Goal: Task Accomplishment & Management: Use online tool/utility

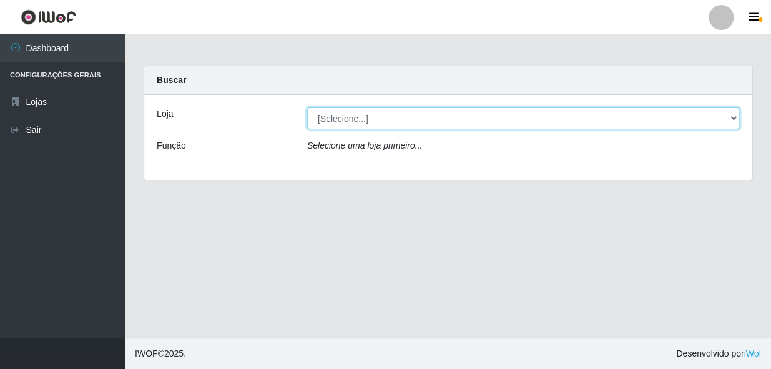
click at [727, 112] on select "[Selecione...] [PERSON_NAME]" at bounding box center [523, 118] width 432 height 22
select select "230"
click at [307, 107] on select "[Selecione...] [PERSON_NAME]" at bounding box center [523, 118] width 432 height 22
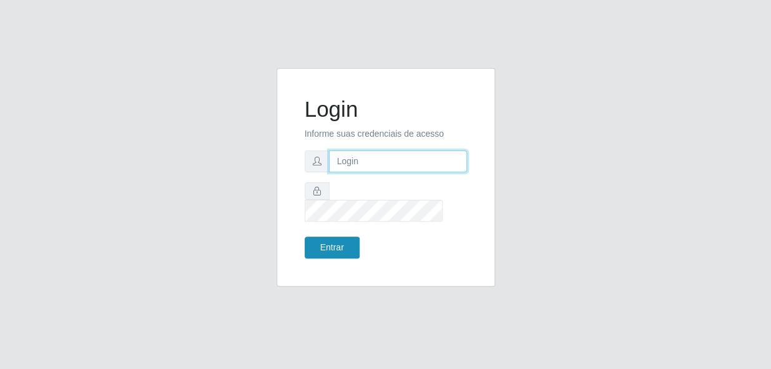
type input "gyovana@bemais"
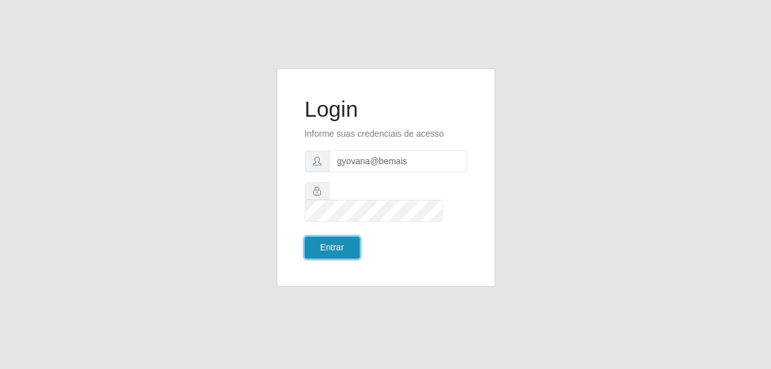
click at [330, 237] on button "Entrar" at bounding box center [332, 248] width 55 height 22
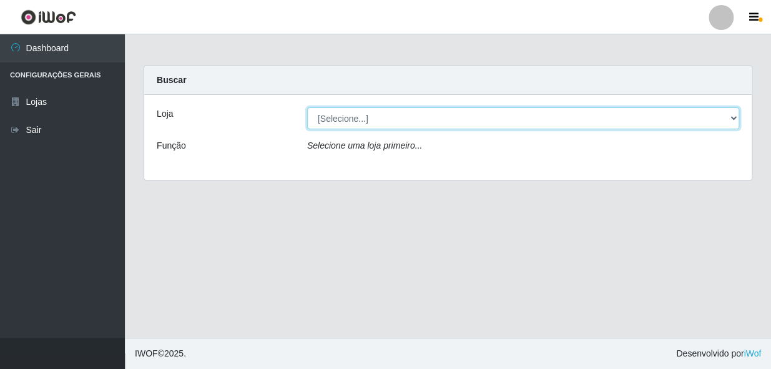
click at [731, 116] on select "[Selecione...] [PERSON_NAME]" at bounding box center [523, 118] width 432 height 22
select select "230"
click at [307, 107] on select "[Selecione...] [PERSON_NAME]" at bounding box center [523, 118] width 432 height 22
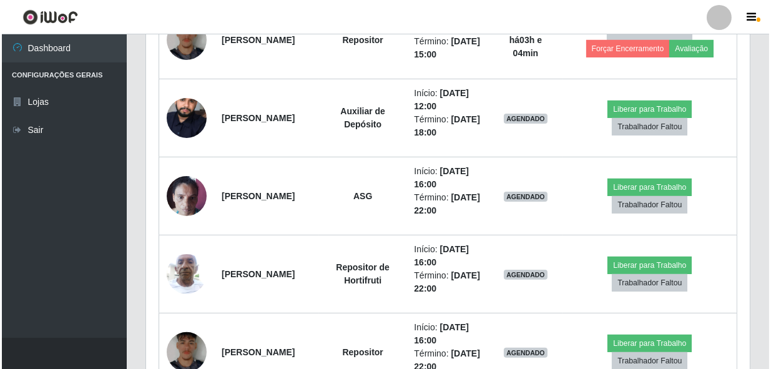
scroll to position [761, 0]
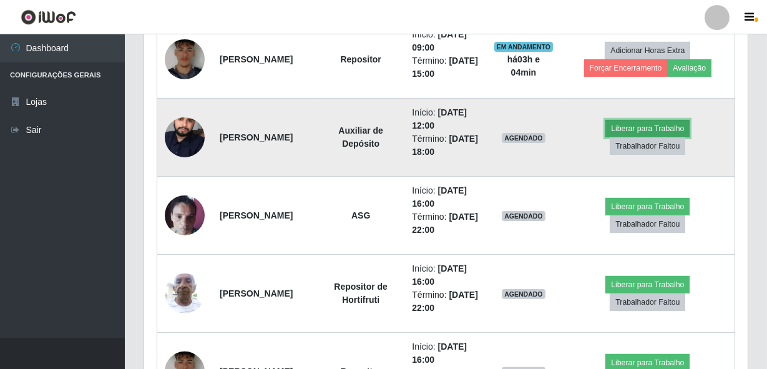
click at [615, 130] on button "Liberar para Trabalho" at bounding box center [648, 128] width 84 height 17
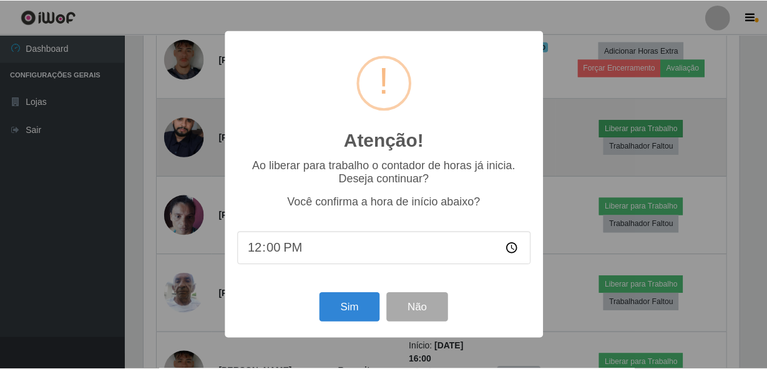
scroll to position [259, 598]
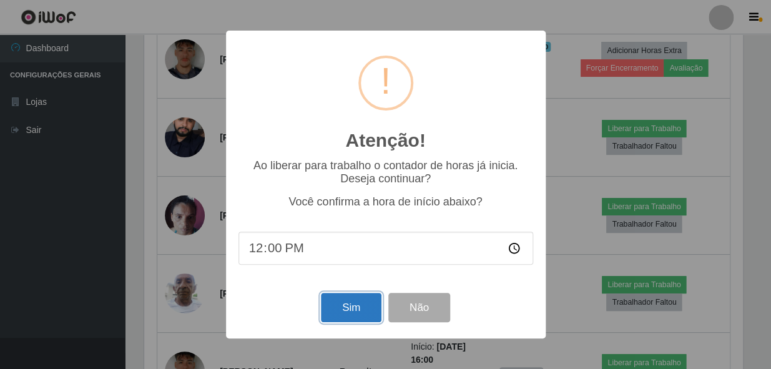
click at [343, 311] on button "Sim" at bounding box center [351, 307] width 61 height 29
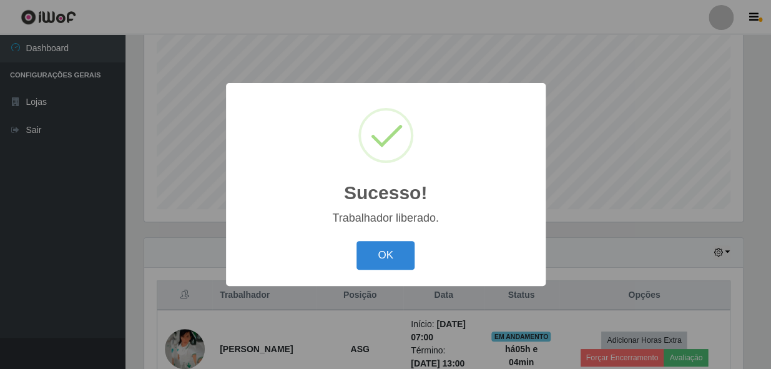
click at [370, 268] on button "OK" at bounding box center [385, 255] width 58 height 29
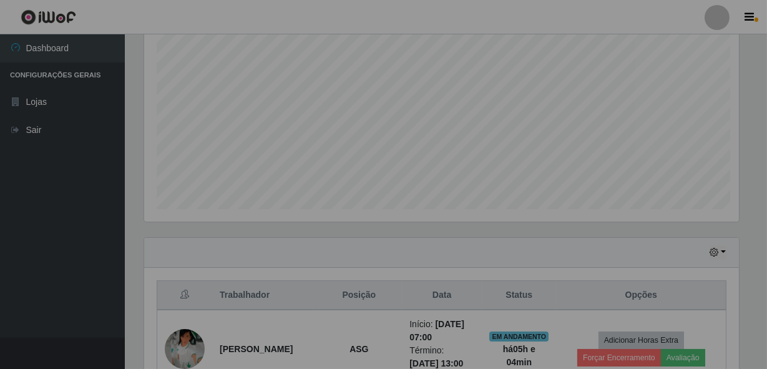
scroll to position [259, 604]
